Goal: Transaction & Acquisition: Purchase product/service

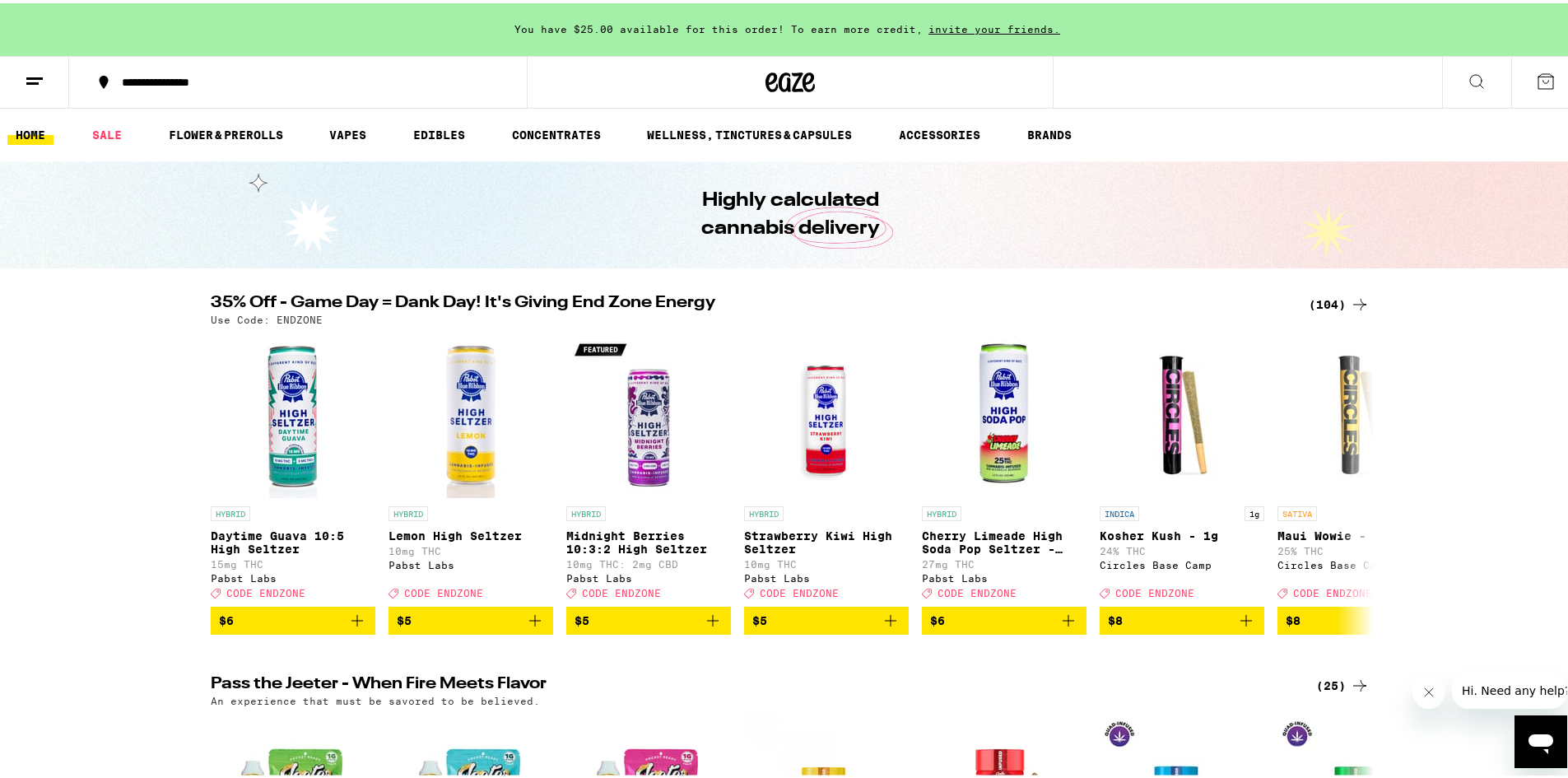
click at [376, 136] on li "VAPES" at bounding box center [355, 132] width 68 height 20
click at [364, 134] on link "VAPES" at bounding box center [347, 132] width 54 height 20
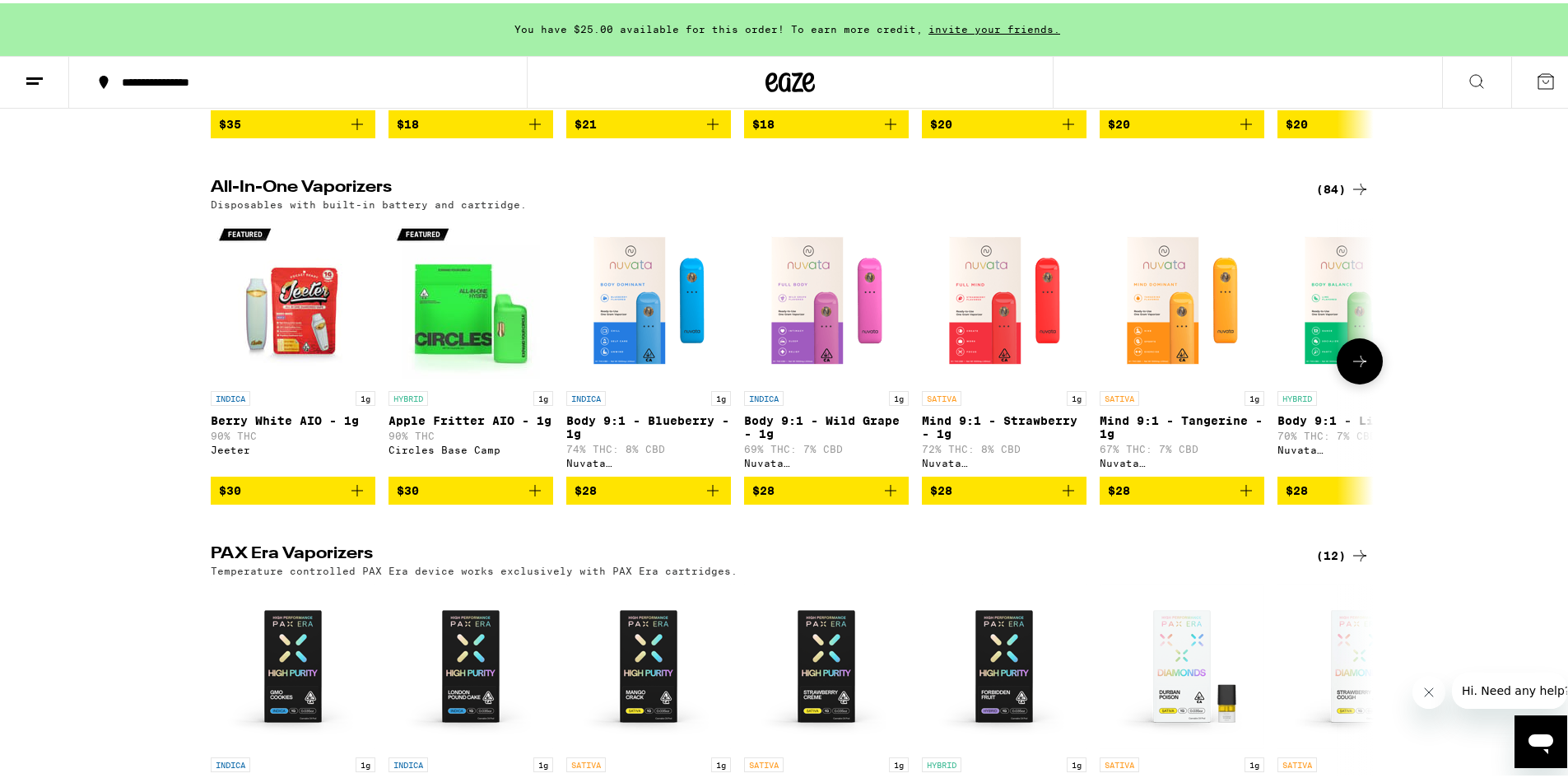
scroll to position [823, 0]
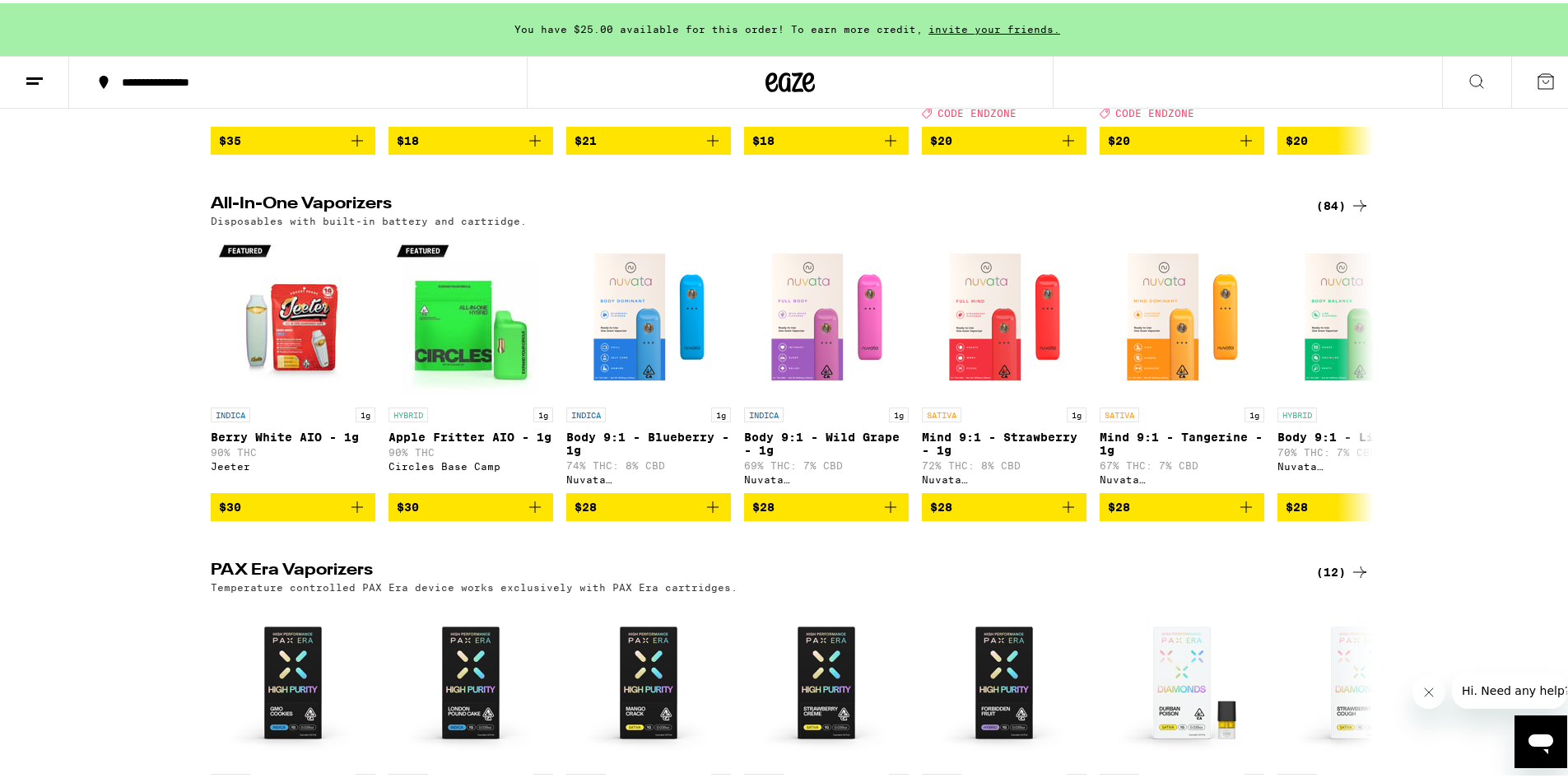
click at [1349, 212] on icon at bounding box center [1359, 202] width 20 height 20
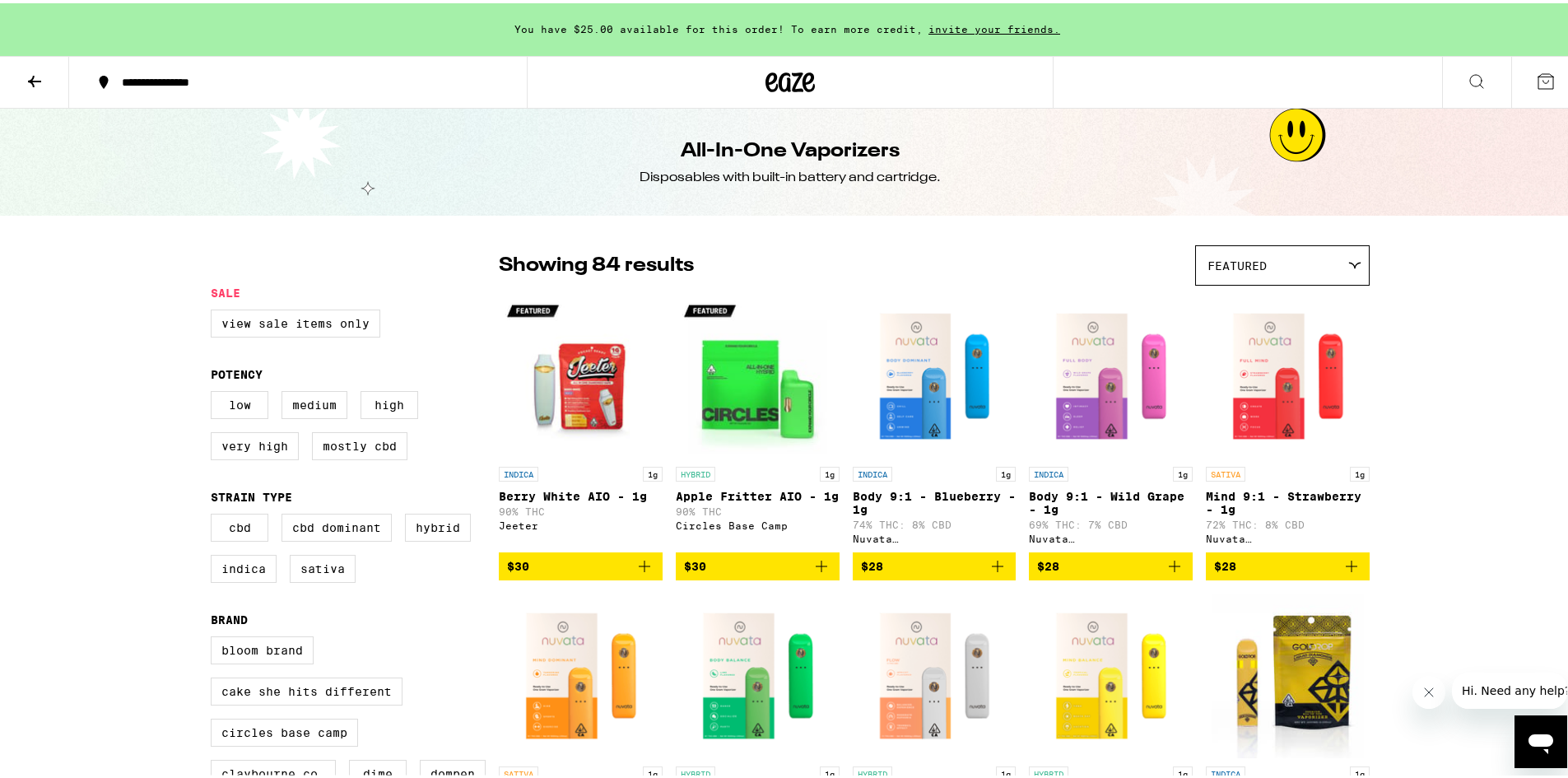
click at [28, 83] on icon at bounding box center [34, 78] width 20 height 20
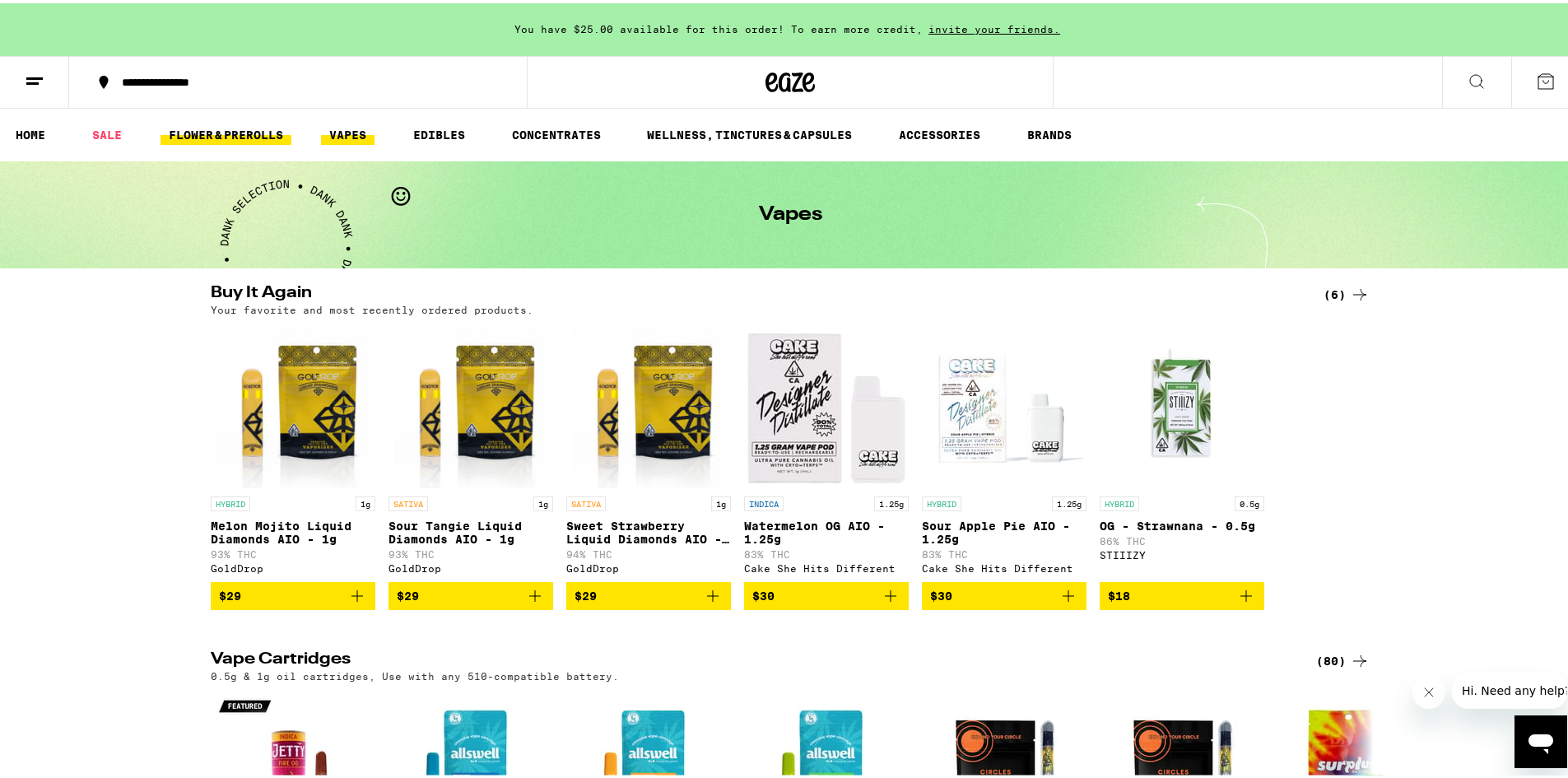
click at [251, 129] on link "FLOWER & PREROLLS" at bounding box center [226, 132] width 131 height 20
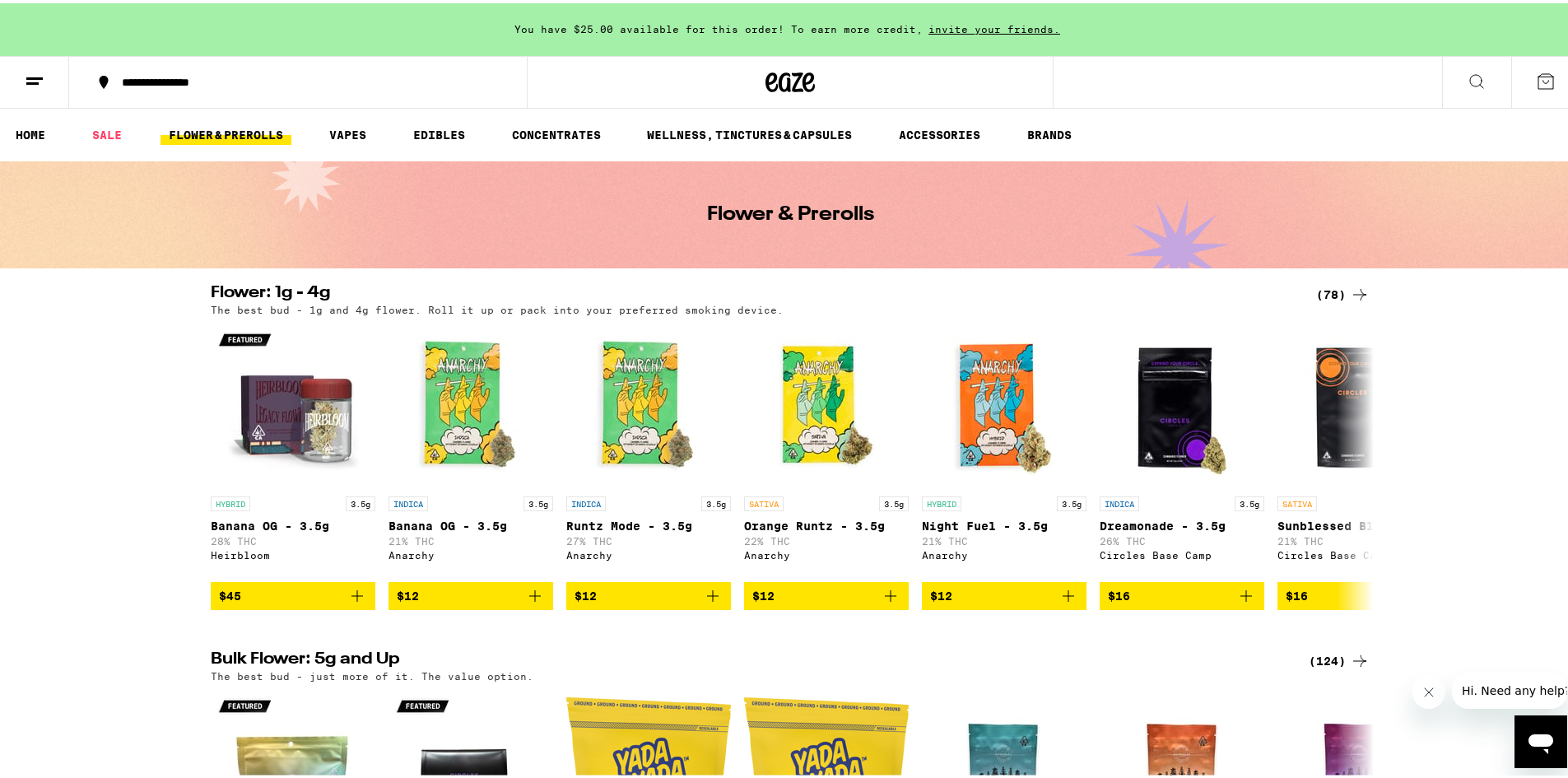
click at [1349, 284] on icon at bounding box center [1359, 291] width 20 height 20
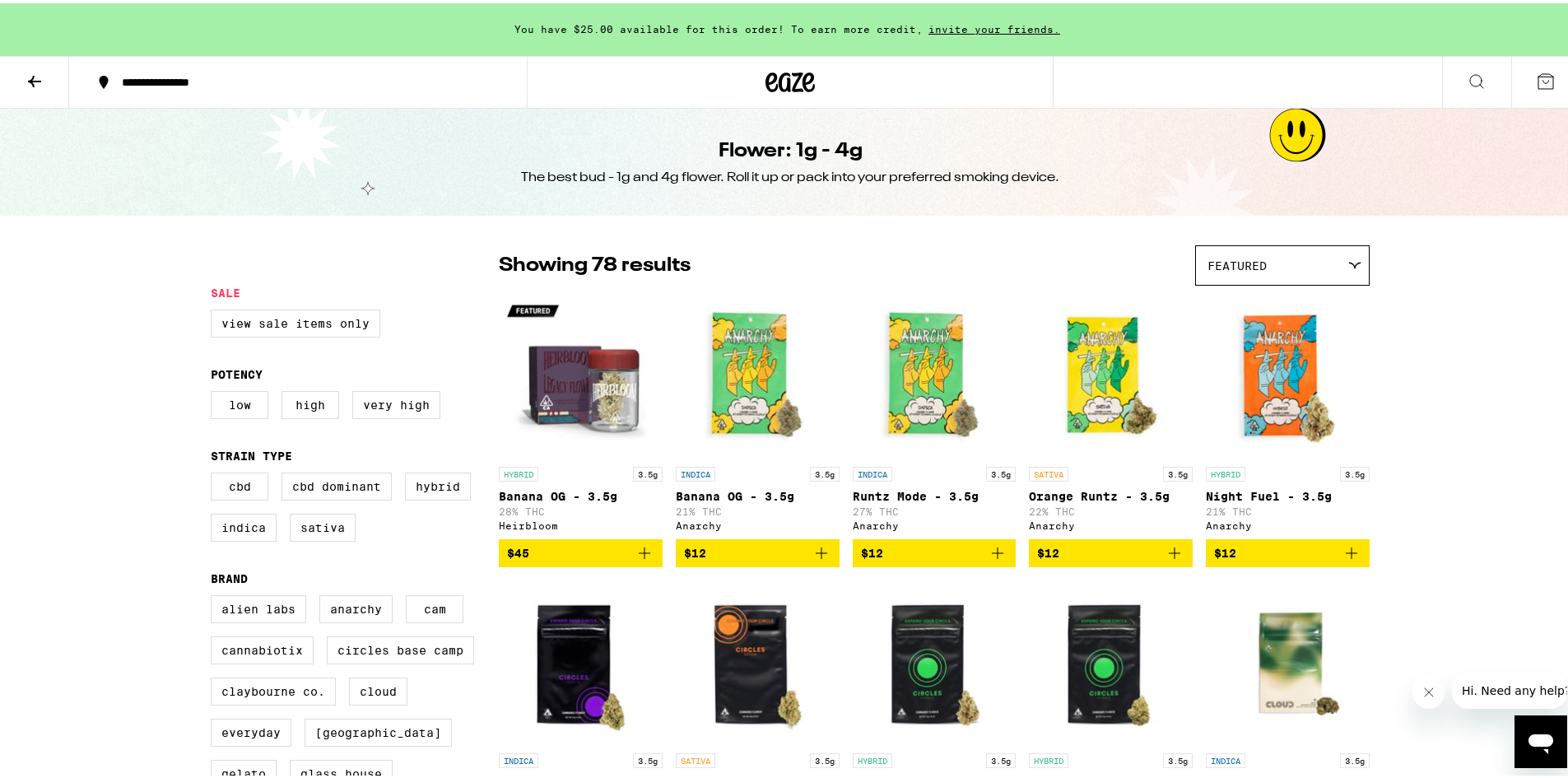
click at [28, 66] on button at bounding box center [34, 80] width 69 height 52
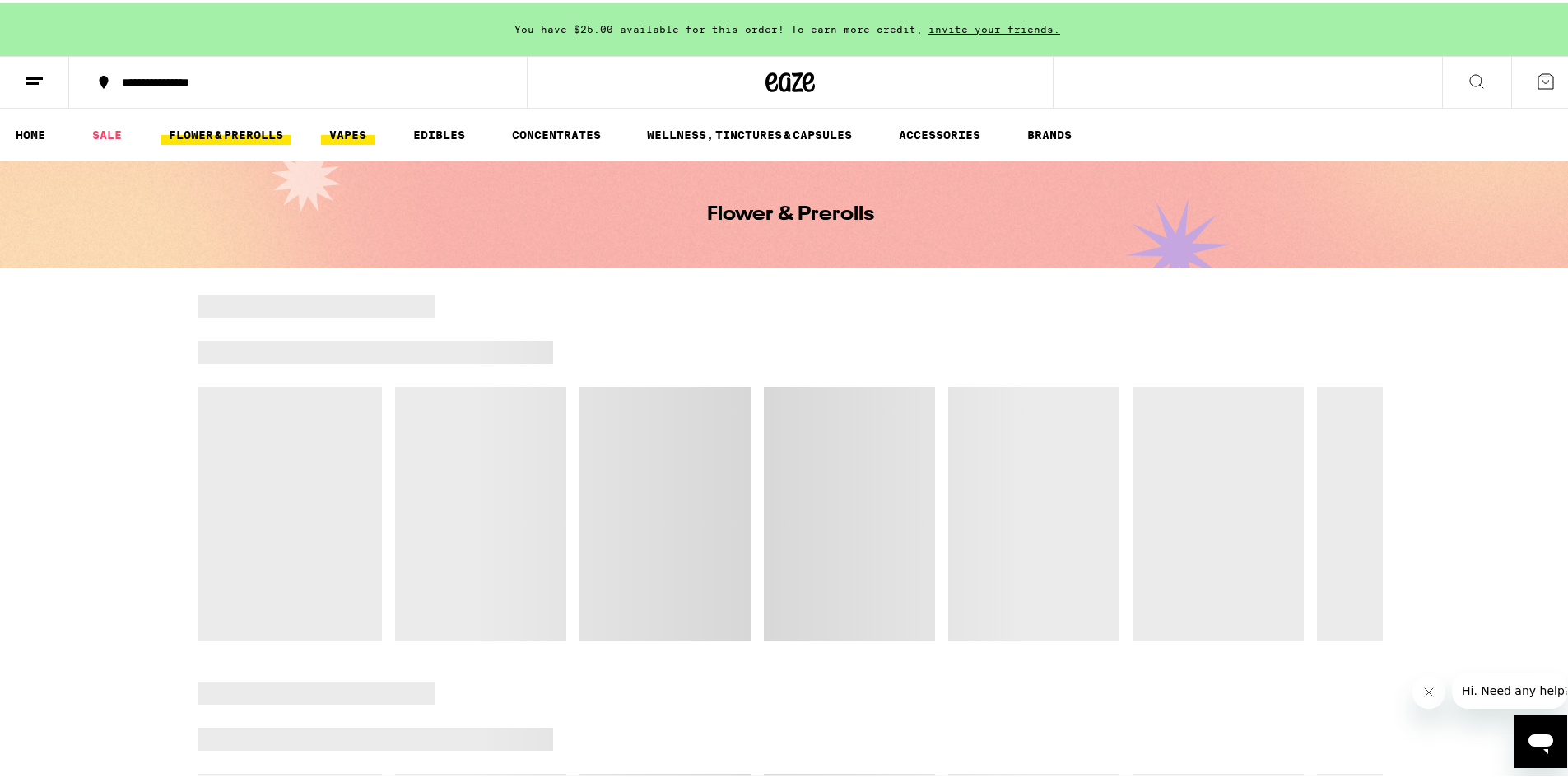
click at [346, 132] on link "VAPES" at bounding box center [347, 132] width 54 height 20
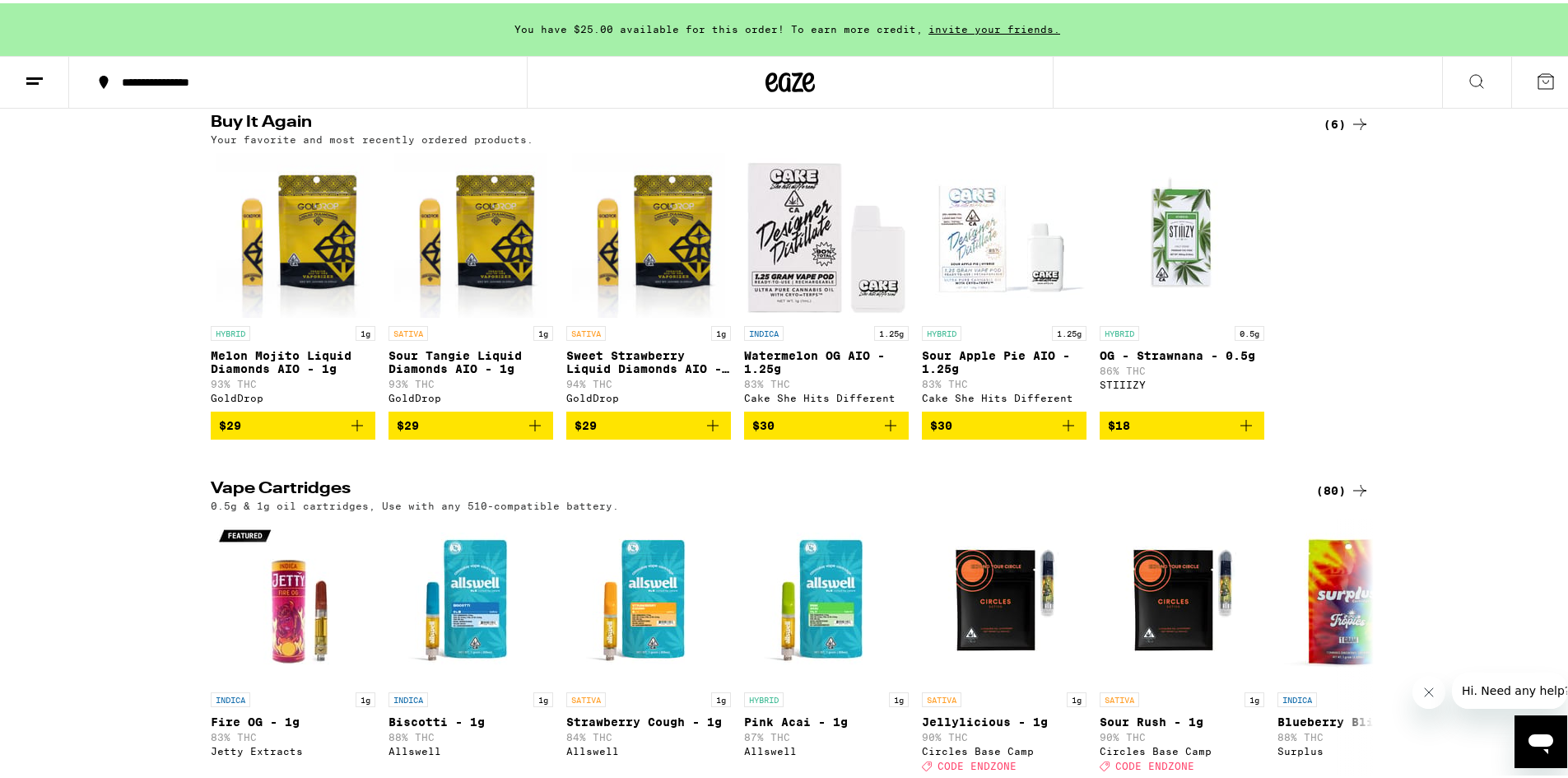
scroll to position [412, 0]
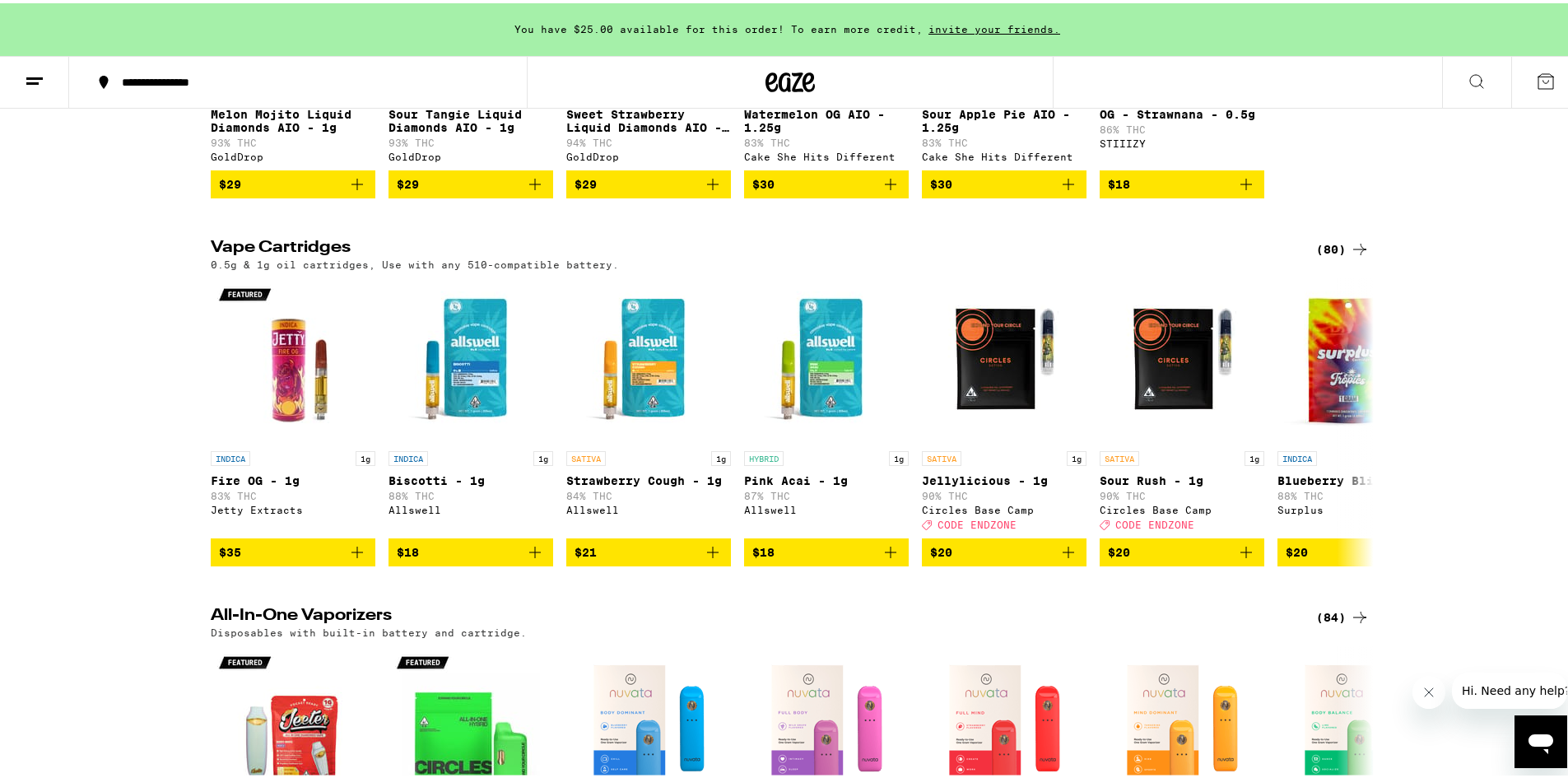
click at [1319, 251] on div "(80)" at bounding box center [1343, 246] width 54 height 20
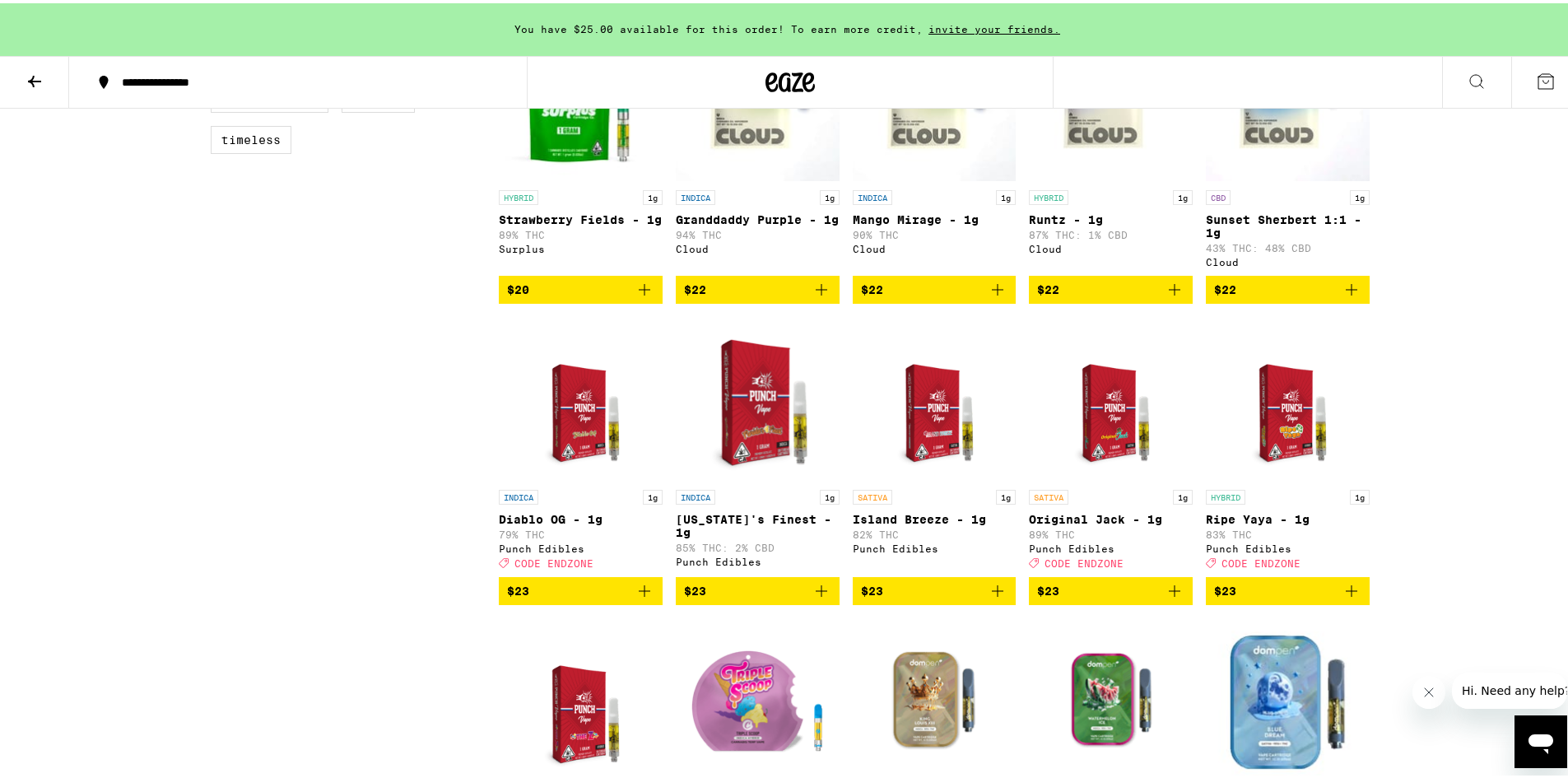
scroll to position [906, 0]
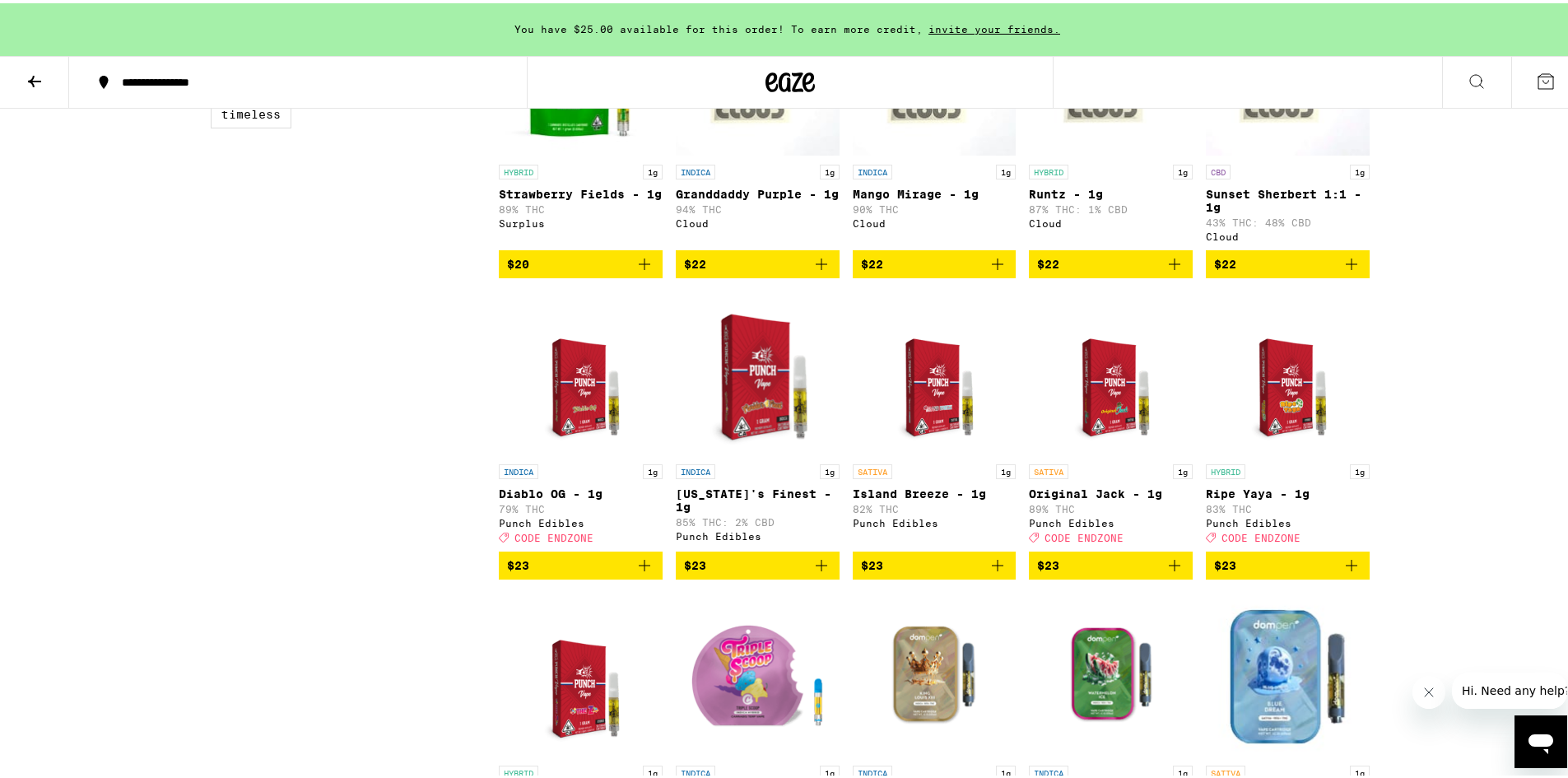
click at [761, 445] on img "Open page for Florida's Finest - 1g from Punch Edibles" at bounding box center [757, 370] width 164 height 165
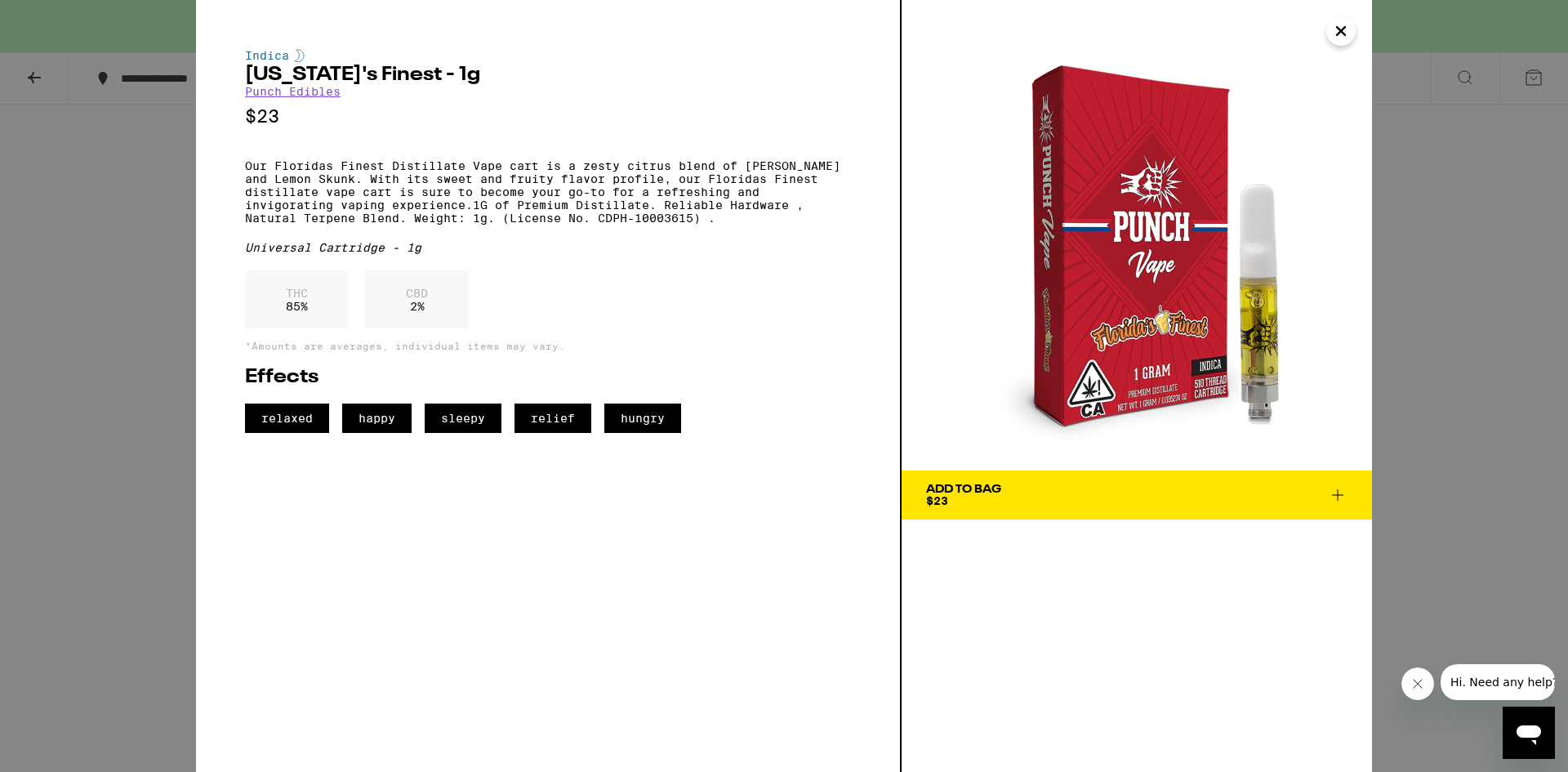
click at [1340, 26] on icon "Close" at bounding box center [1341, 31] width 20 height 24
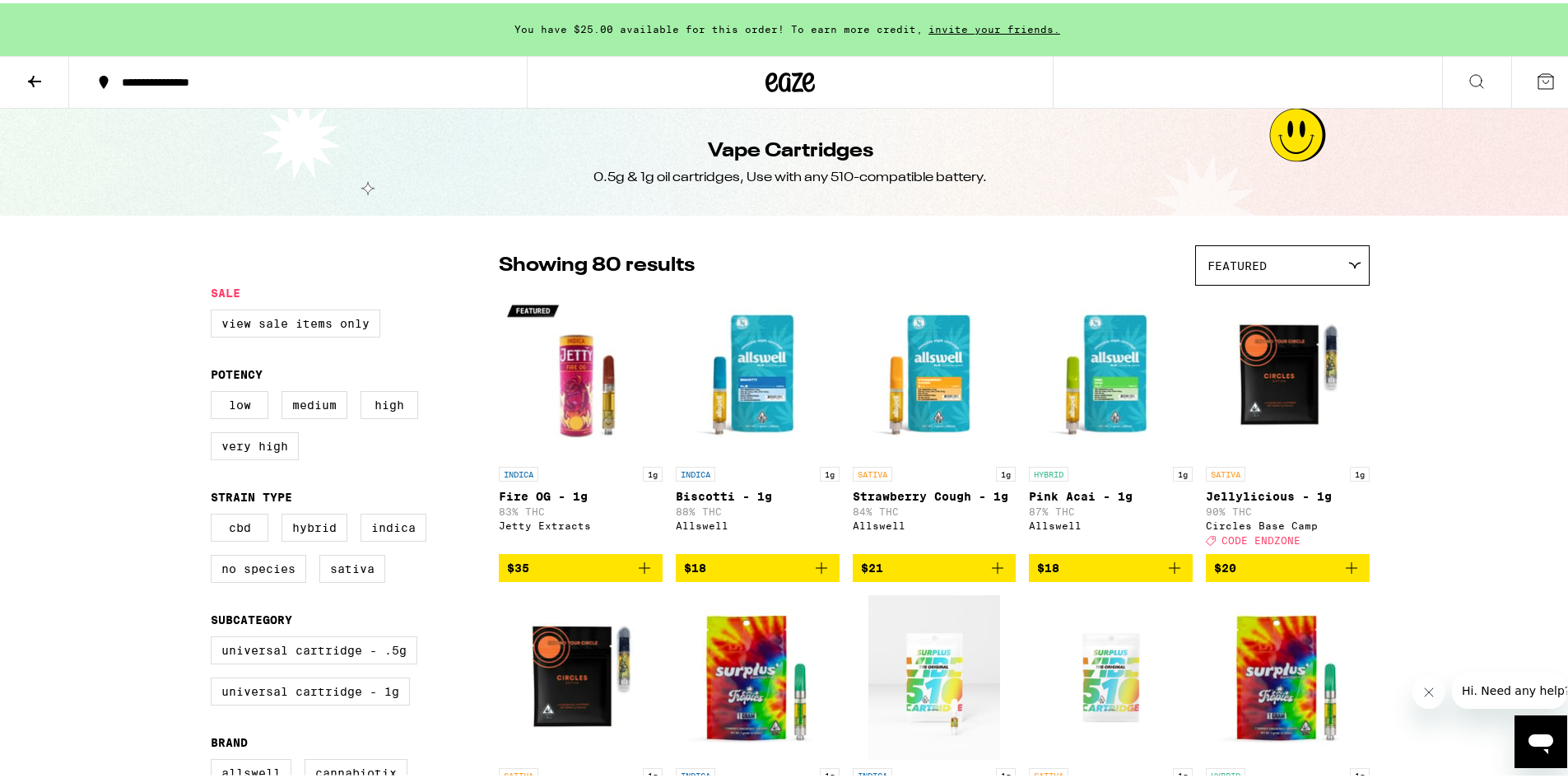
click at [764, 353] on img "Open page for Biscotti - 1g from Allswell" at bounding box center [757, 373] width 164 height 165
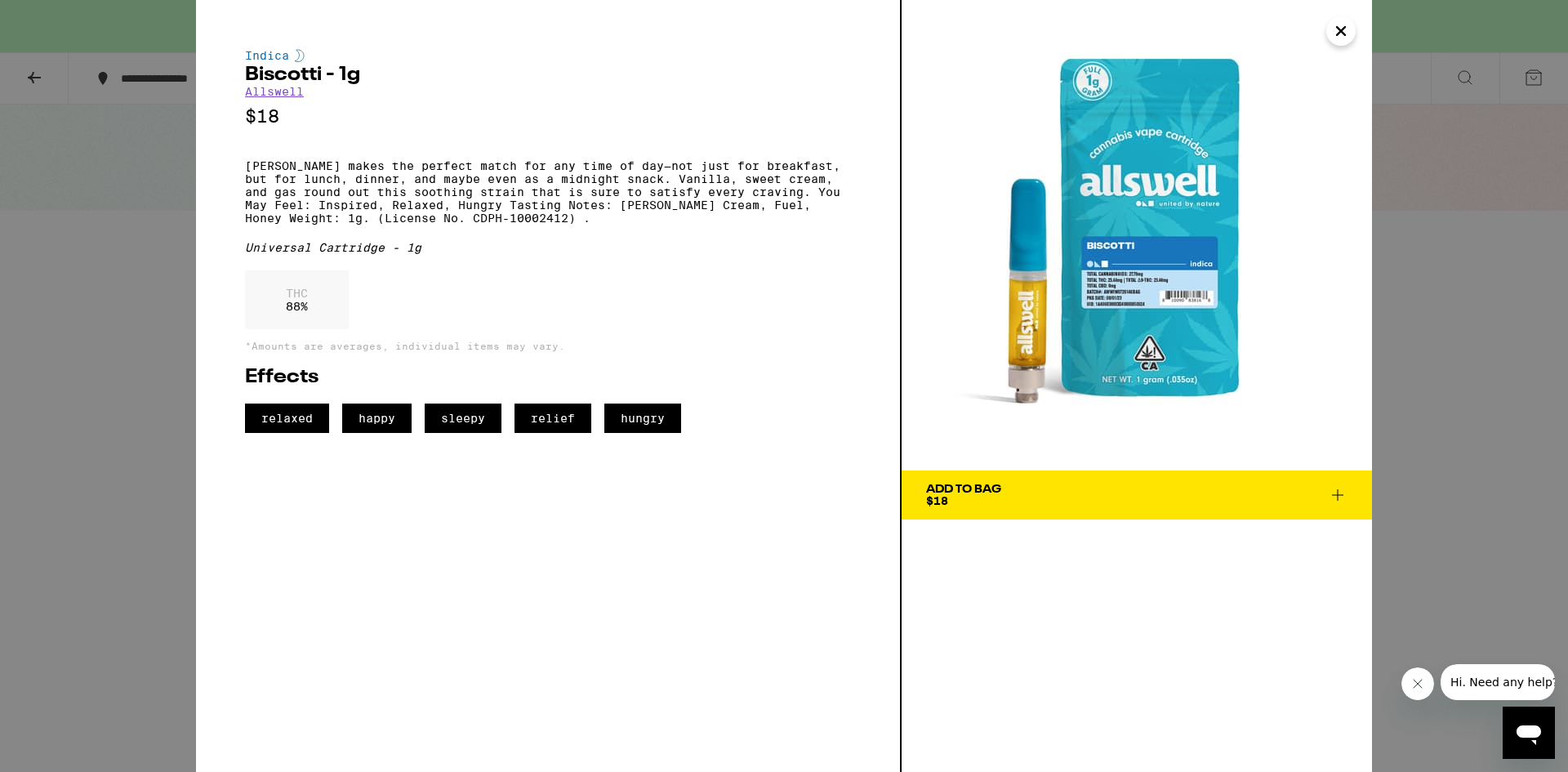
click at [1344, 34] on icon "Close" at bounding box center [1341, 31] width 8 height 8
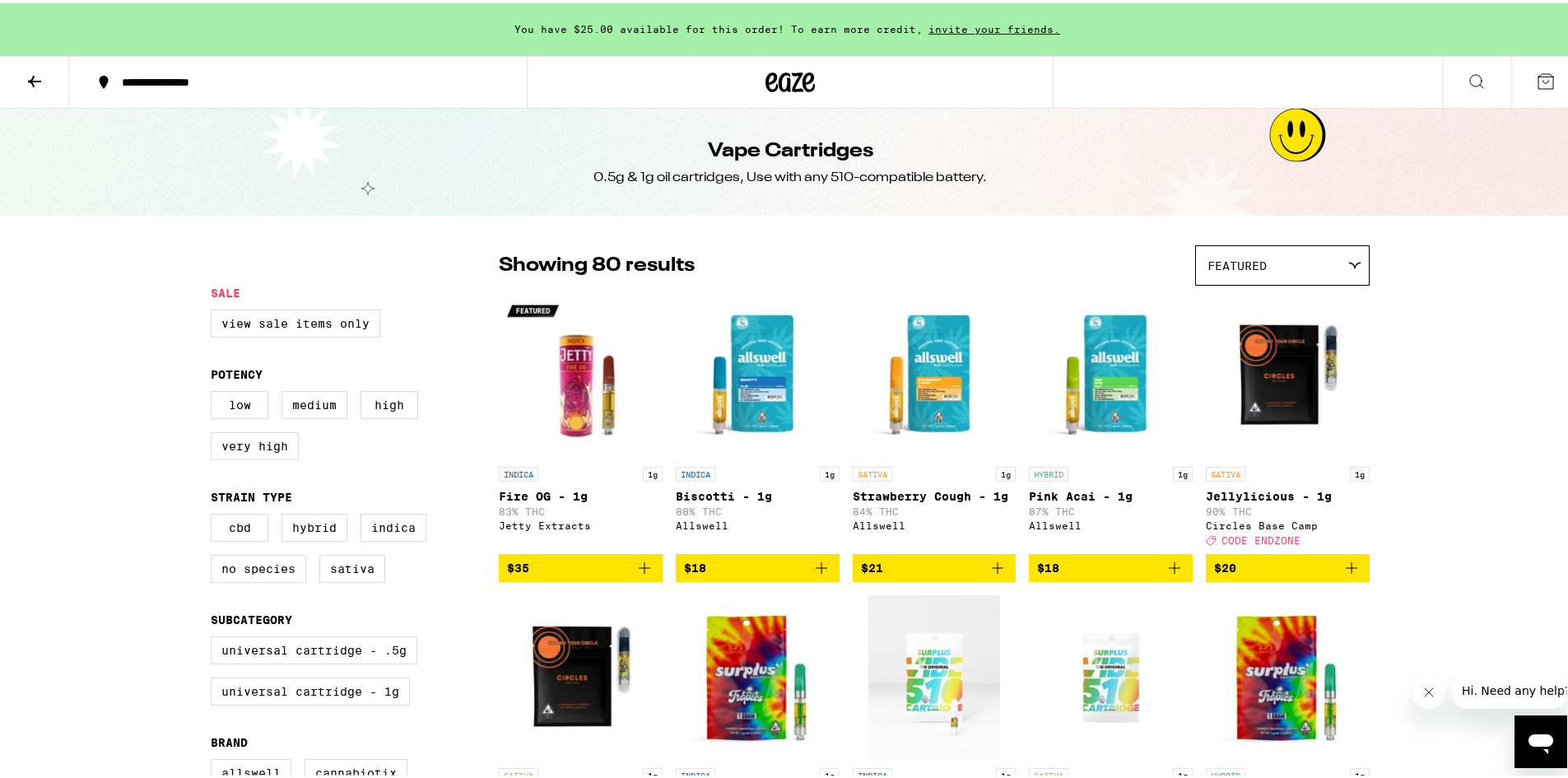
click at [926, 398] on img "Open page for Strawberry Cough - 1g from Allswell" at bounding box center [934, 373] width 164 height 165
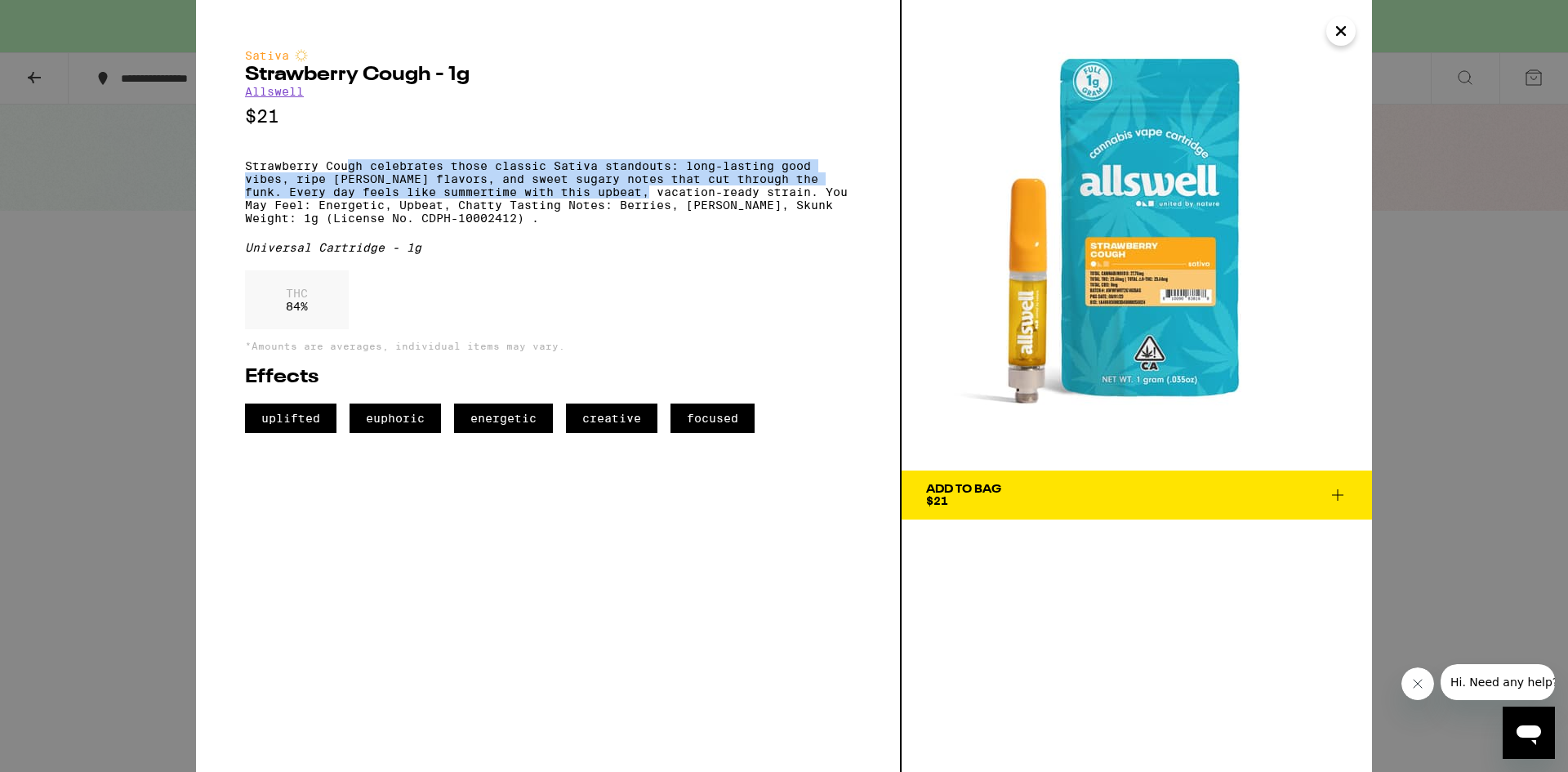
drag, startPoint x: 350, startPoint y: 169, endPoint x: 624, endPoint y: 197, distance: 275.4
click at [624, 197] on p "Strawberry Cough celebrates those classic Sativa standouts: long-lasting good v…" at bounding box center [547, 193] width 606 height 66
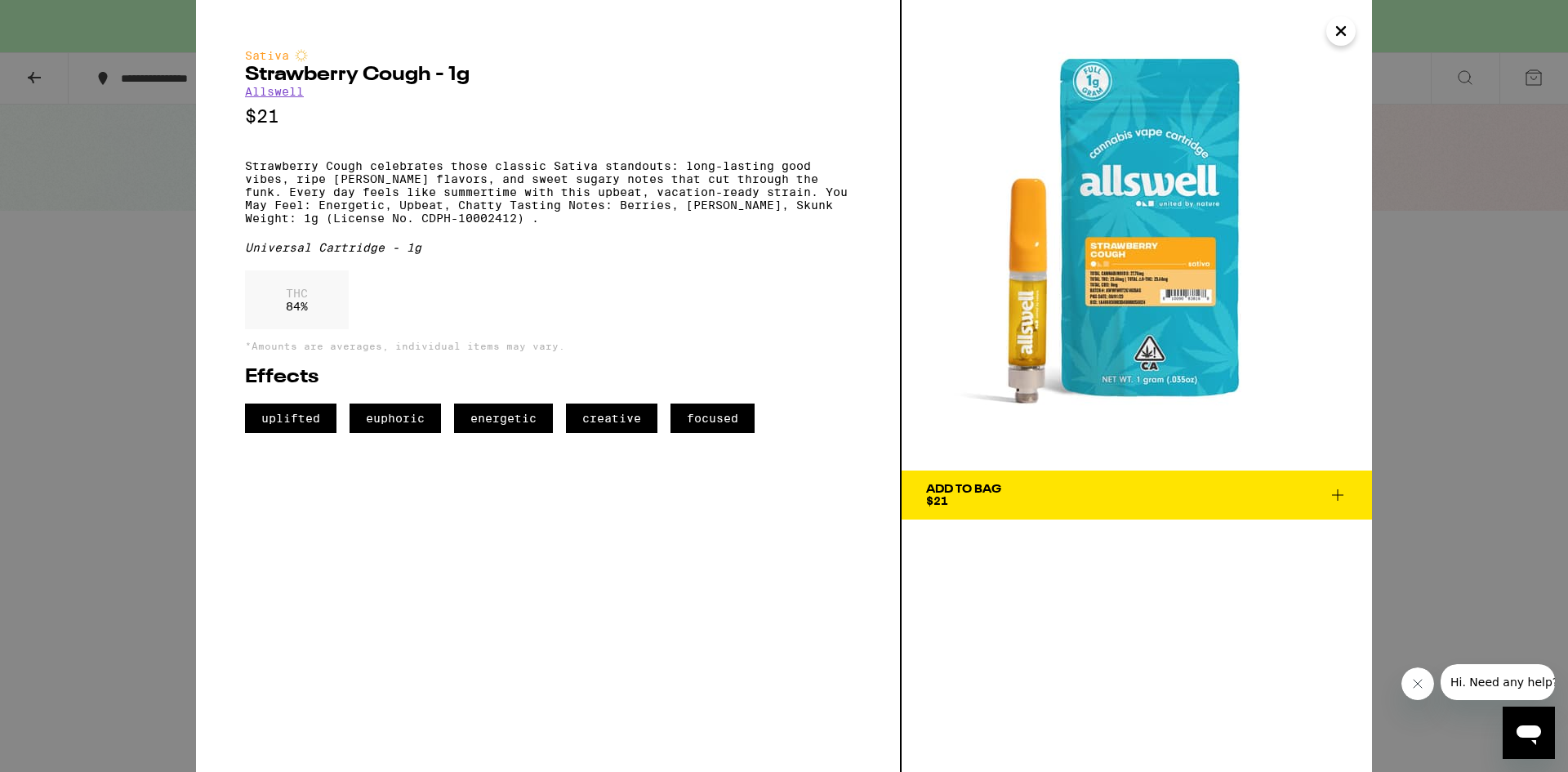
click at [1344, 28] on icon "Close" at bounding box center [1341, 31] width 8 height 8
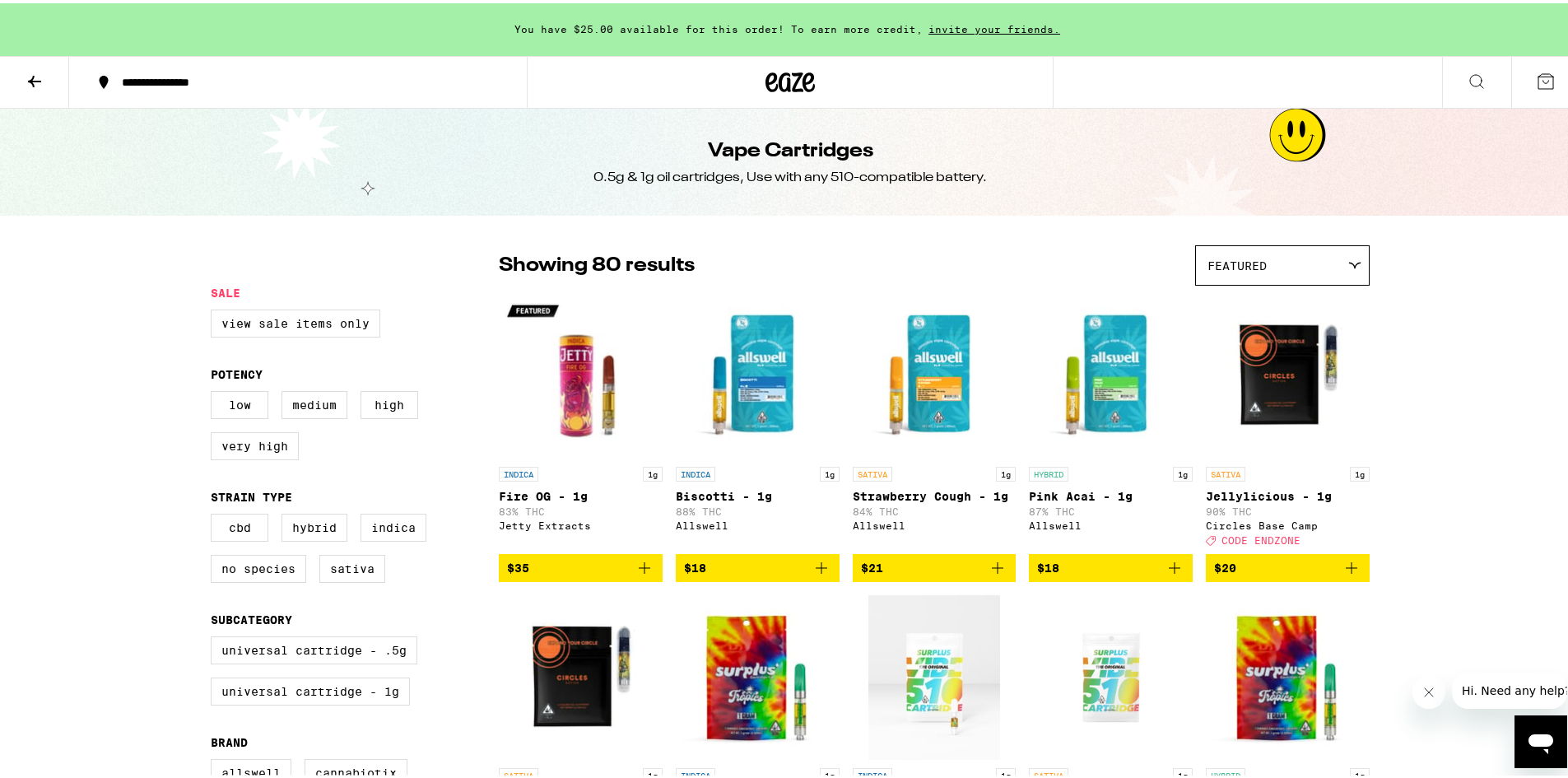
click at [1110, 455] on img "Open page for Pink Acai - 1g from Allswell" at bounding box center [1110, 373] width 164 height 165
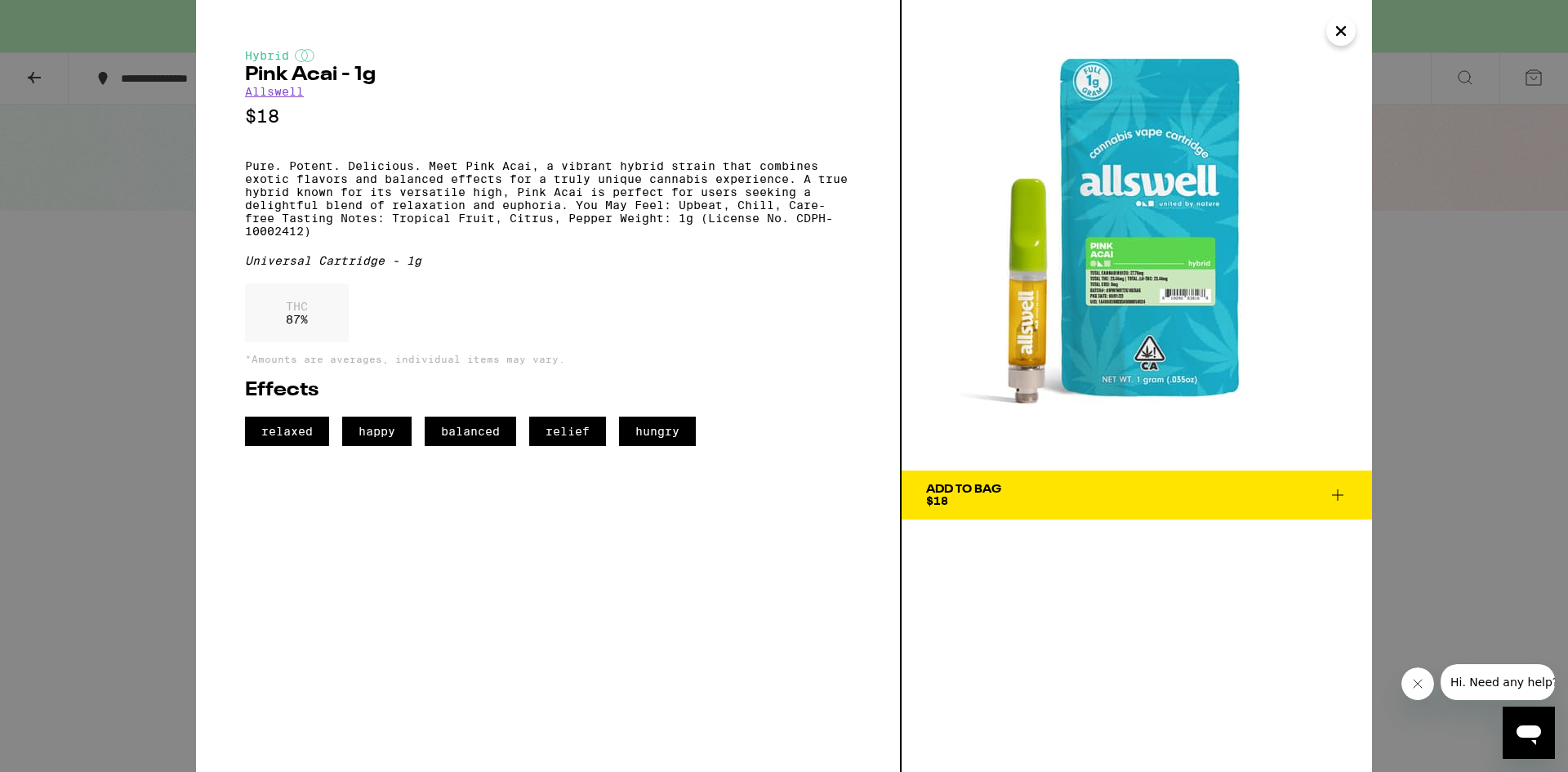
click at [176, 213] on div "Hybrid Pink Acai - 1g Allswell $18 Pure. Potent. Delicious. Meet Pink Acai, a v…" at bounding box center [784, 386] width 1568 height 772
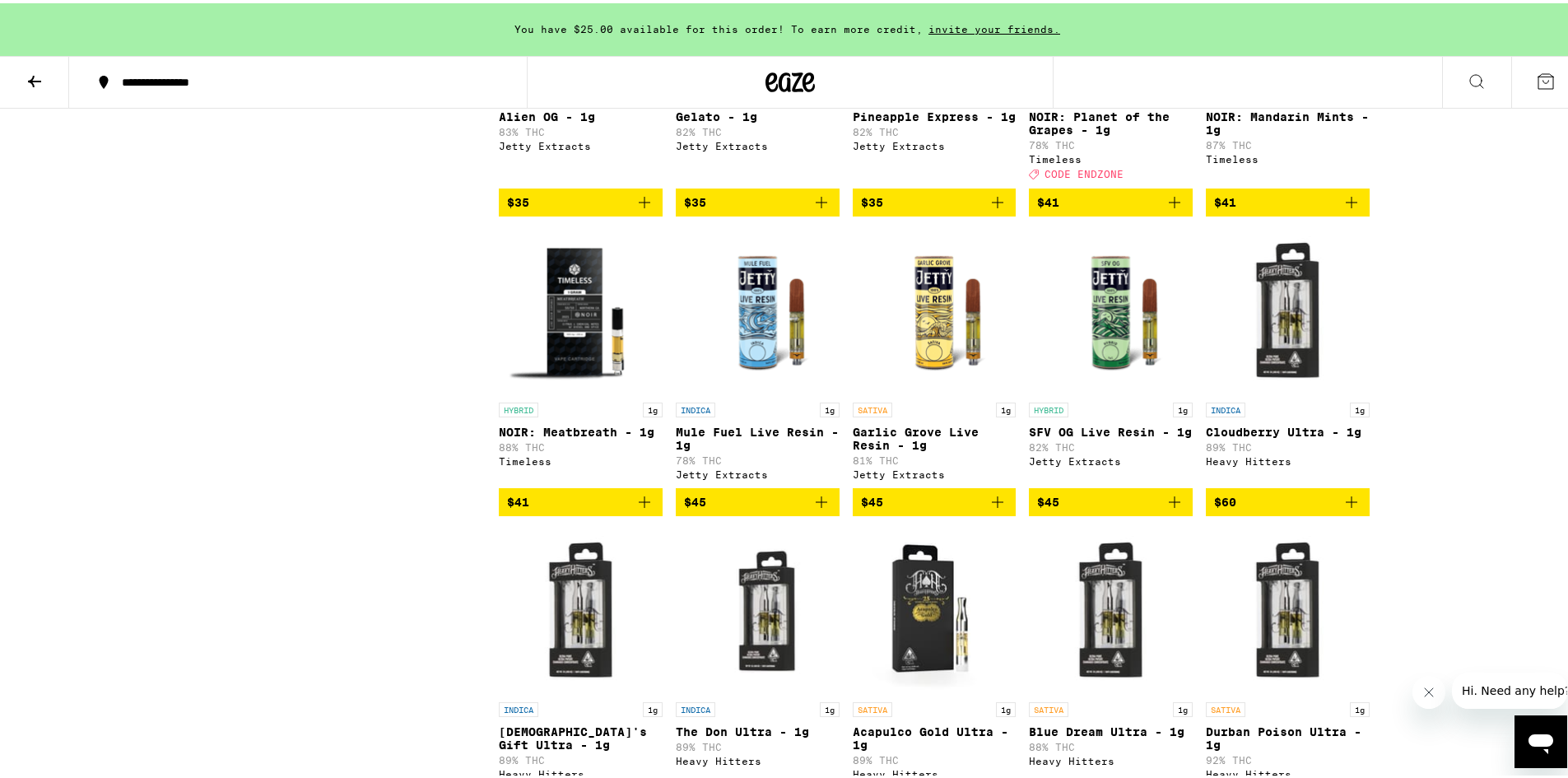
scroll to position [3868, 0]
